Goal: Task Accomplishment & Management: Use online tool/utility

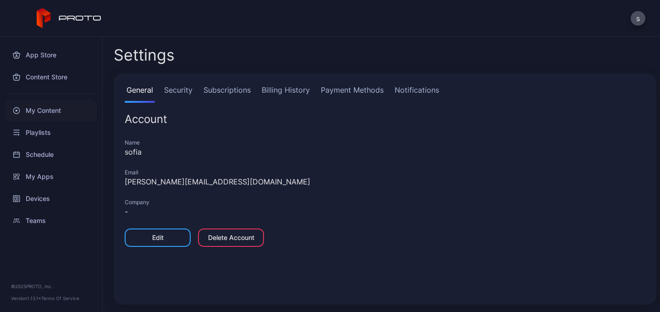
click at [39, 111] on div "My Content" at bounding box center [51, 111] width 91 height 22
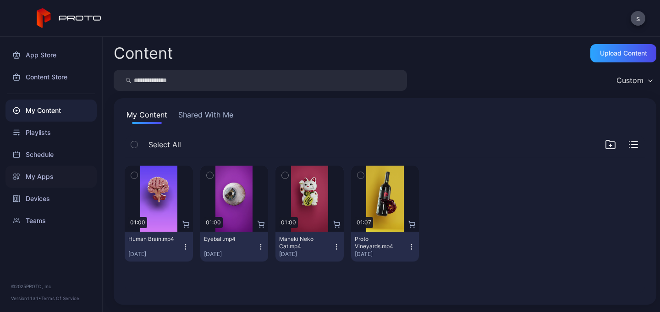
click at [51, 178] on div "My Apps" at bounding box center [51, 177] width 91 height 22
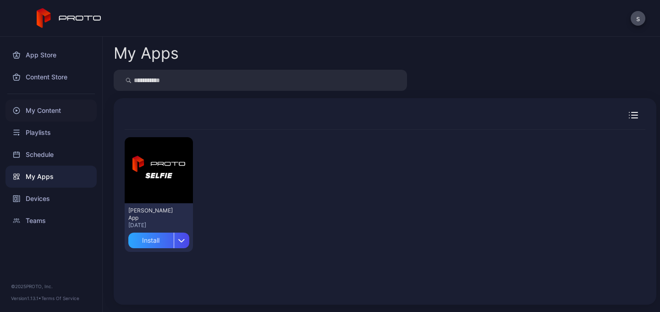
click at [37, 110] on div "My Content" at bounding box center [51, 111] width 91 height 22
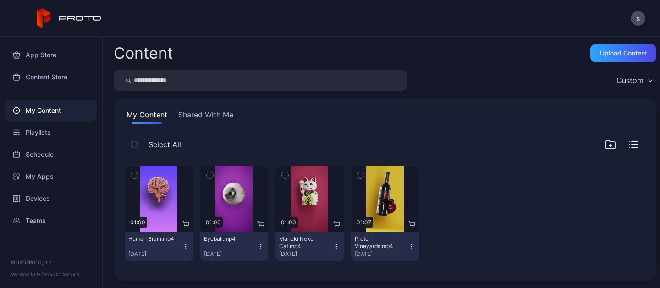
click at [158, 91] on div "Content Upload Content Custom My Content Shared With Me Select All Preview 01:0…" at bounding box center [382, 162] width 558 height 251
click at [202, 111] on button "Shared With Me" at bounding box center [206, 116] width 59 height 15
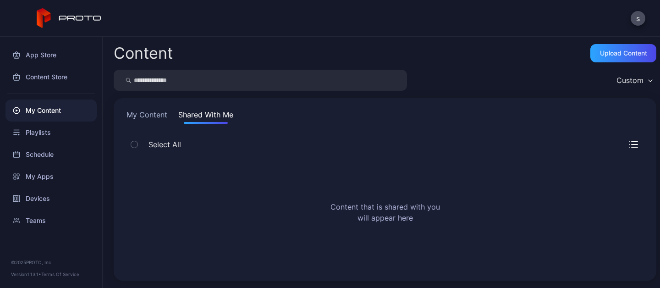
click at [150, 114] on button "My Content" at bounding box center [147, 116] width 44 height 15
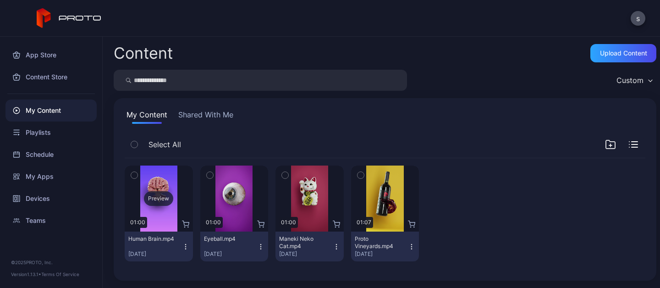
click at [164, 199] on div "Preview" at bounding box center [158, 198] width 29 height 15
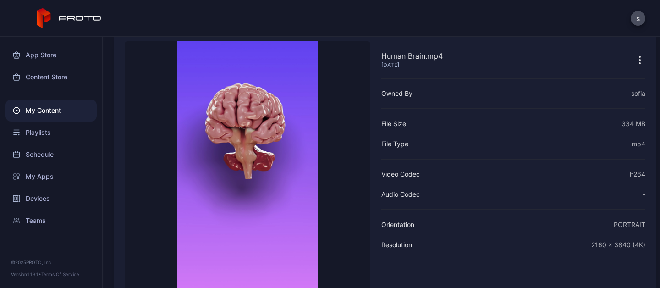
scroll to position [44, 0]
click at [59, 60] on div "App Store" at bounding box center [51, 55] width 91 height 22
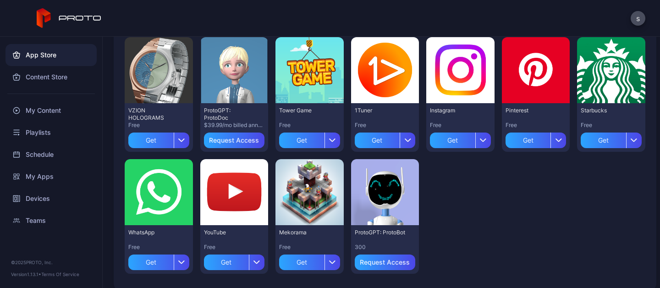
scroll to position [344, 0]
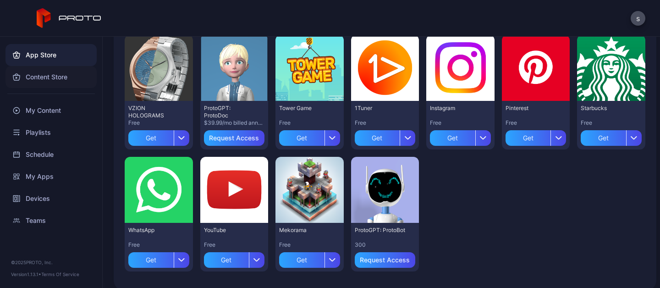
click at [39, 77] on div "Content Store" at bounding box center [51, 77] width 91 height 22
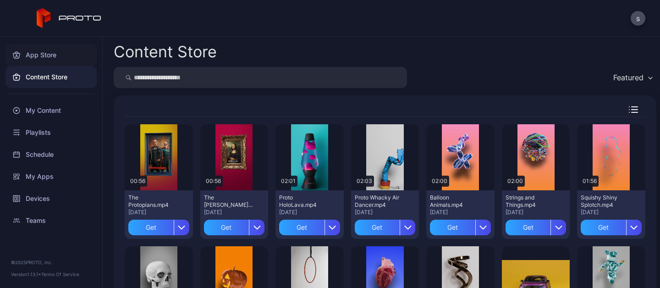
click at [19, 55] on icon at bounding box center [16, 54] width 7 height 7
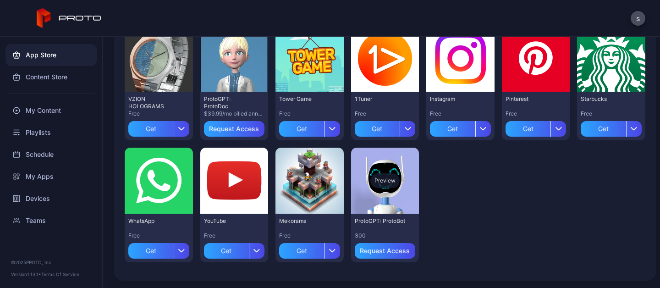
scroll to position [353, 0]
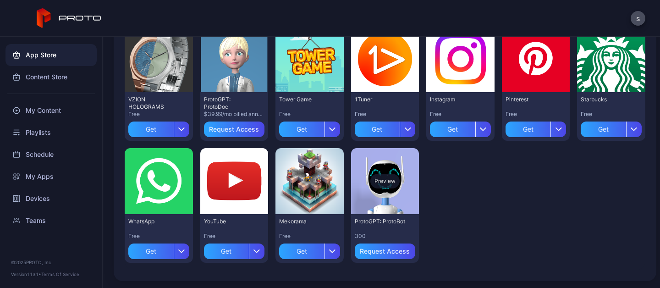
click at [381, 184] on div "Preview" at bounding box center [384, 181] width 29 height 15
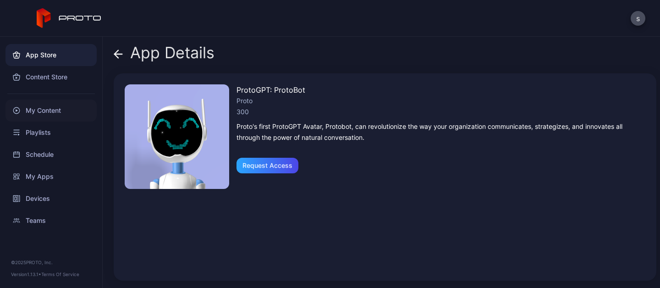
click at [32, 113] on div "My Content" at bounding box center [51, 111] width 91 height 22
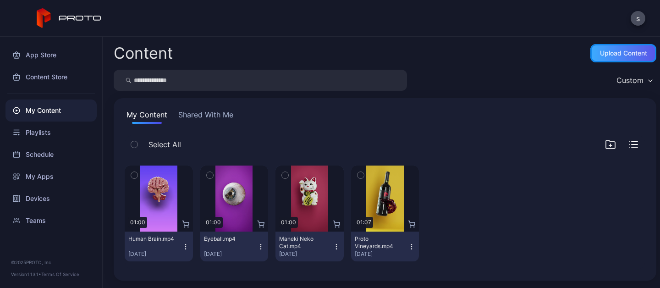
click at [591, 55] on div "Upload Content" at bounding box center [624, 53] width 66 height 18
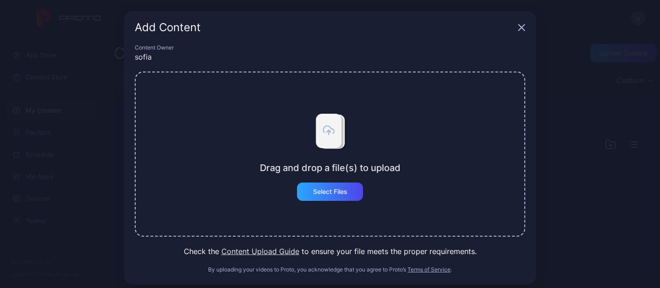
click at [518, 26] on icon "button" at bounding box center [521, 27] width 7 height 7
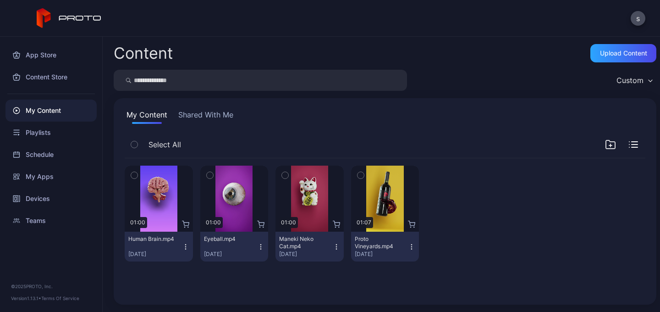
click at [221, 13] on div "s" at bounding box center [330, 18] width 660 height 37
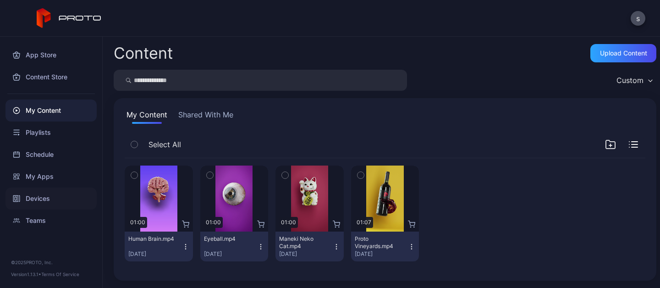
click at [44, 203] on div "Devices" at bounding box center [51, 199] width 91 height 22
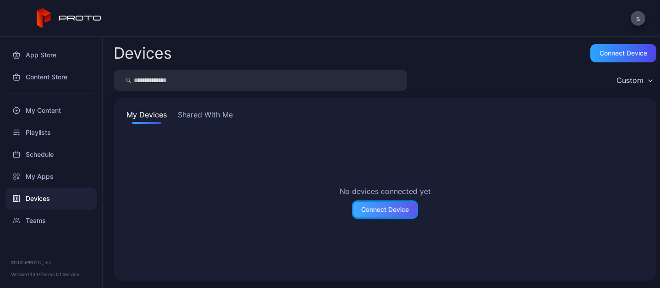
click at [365, 208] on div "Connect Device" at bounding box center [385, 209] width 48 height 7
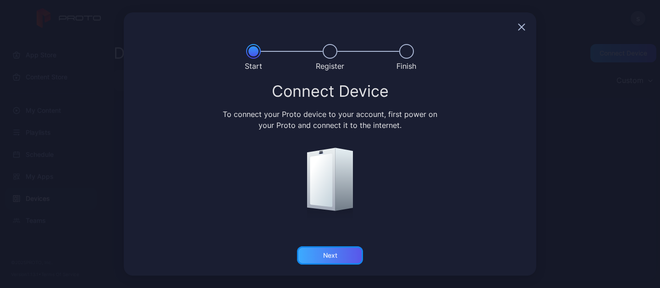
click at [334, 256] on div "Next" at bounding box center [330, 255] width 14 height 7
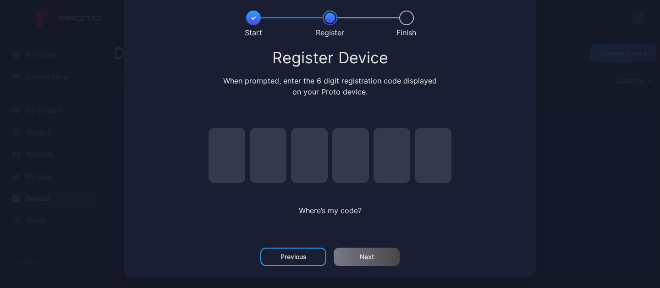
scroll to position [31, 0]
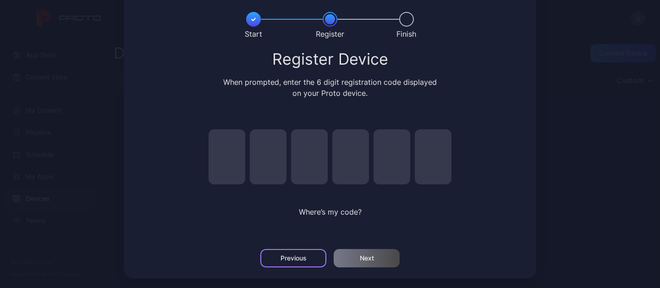
click at [275, 263] on div "Previous" at bounding box center [293, 258] width 66 height 18
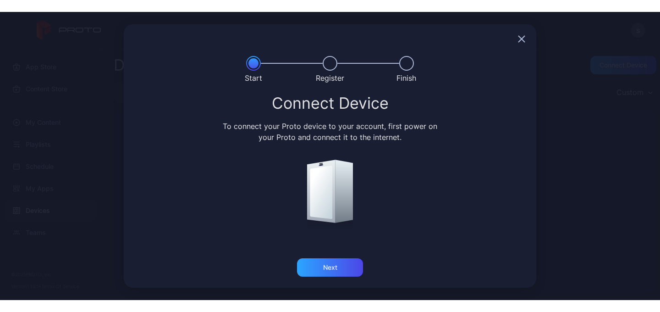
scroll to position [0, 0]
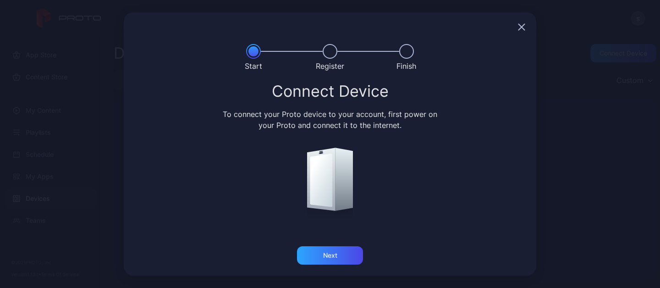
click at [522, 27] on icon "button" at bounding box center [522, 27] width 6 height 6
